Goal: Find contact information: Find contact information

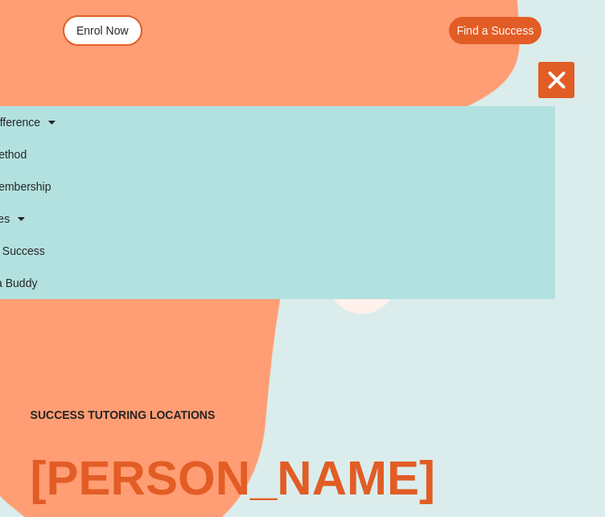
click at [538, 62] on div "Menu Toggle" at bounding box center [556, 80] width 36 height 36
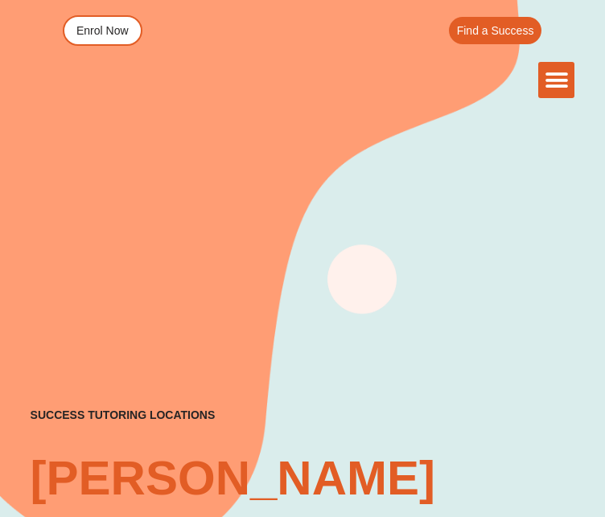
click at [538, 62] on div "Menu Toggle" at bounding box center [556, 80] width 36 height 36
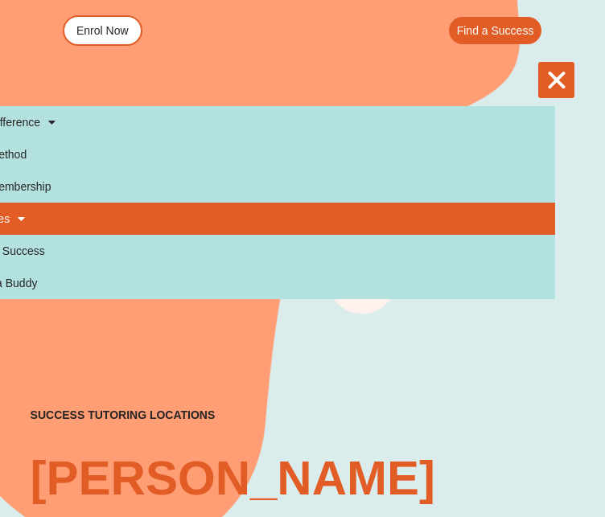
click at [75, 203] on link "Services" at bounding box center [252, 219] width 605 height 32
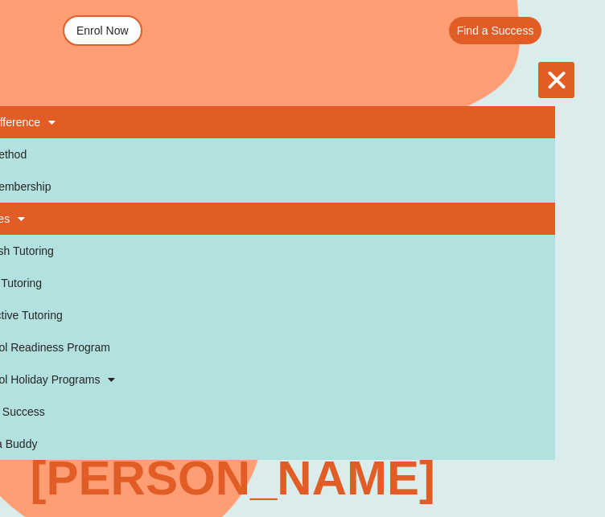
click at [56, 109] on span at bounding box center [47, 122] width 15 height 27
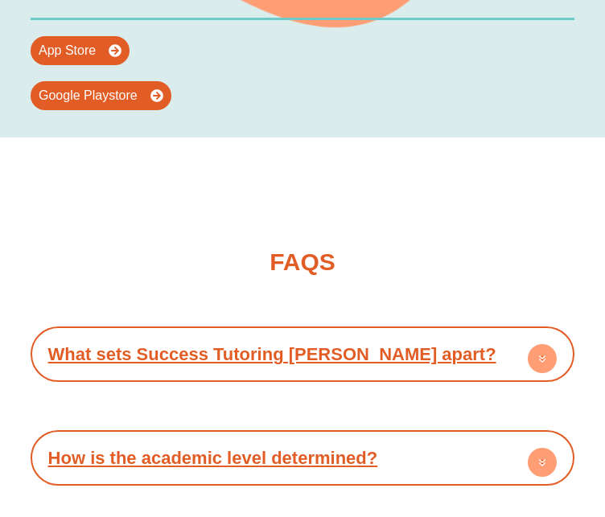
scroll to position [6715, 0]
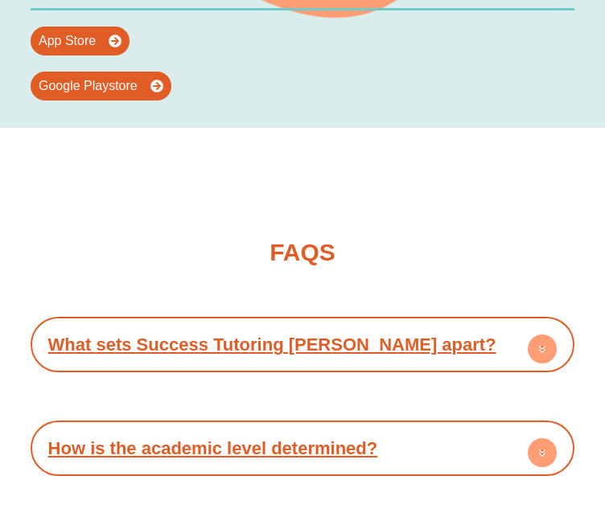
drag, startPoint x: 317, startPoint y: 155, endPoint x: 390, endPoint y: 189, distance: 80.7
copy link "[EMAIL_ADDRESS][DOMAIN_NAME]"
drag, startPoint x: 348, startPoint y: 99, endPoint x: 457, endPoint y: 101, distance: 108.7
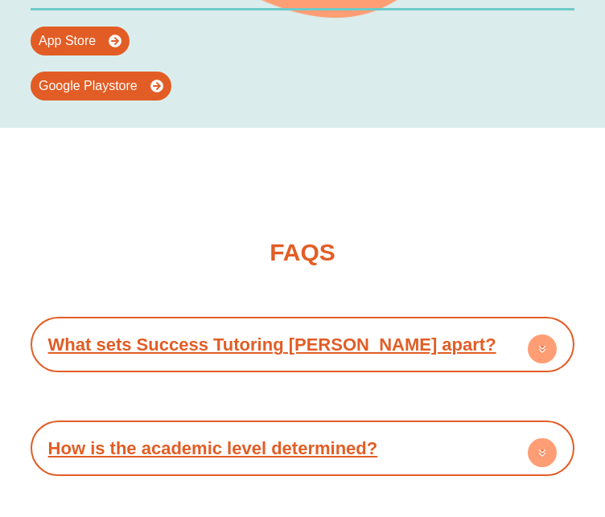
copy link "0461 250 427"
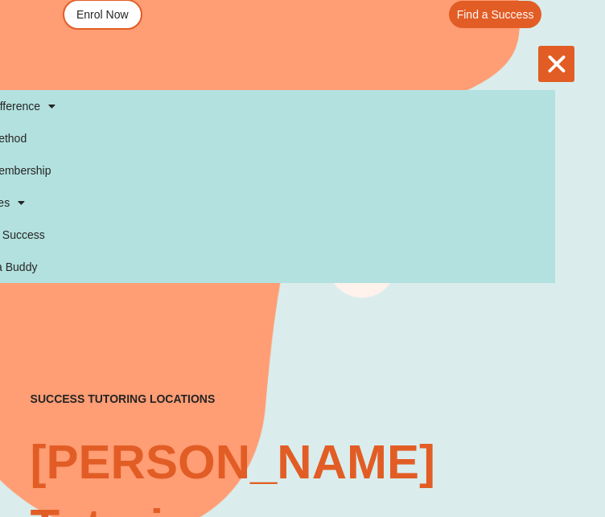
scroll to position [0, 0]
